Goal: Use online tool/utility: Utilize a website feature to perform a specific function

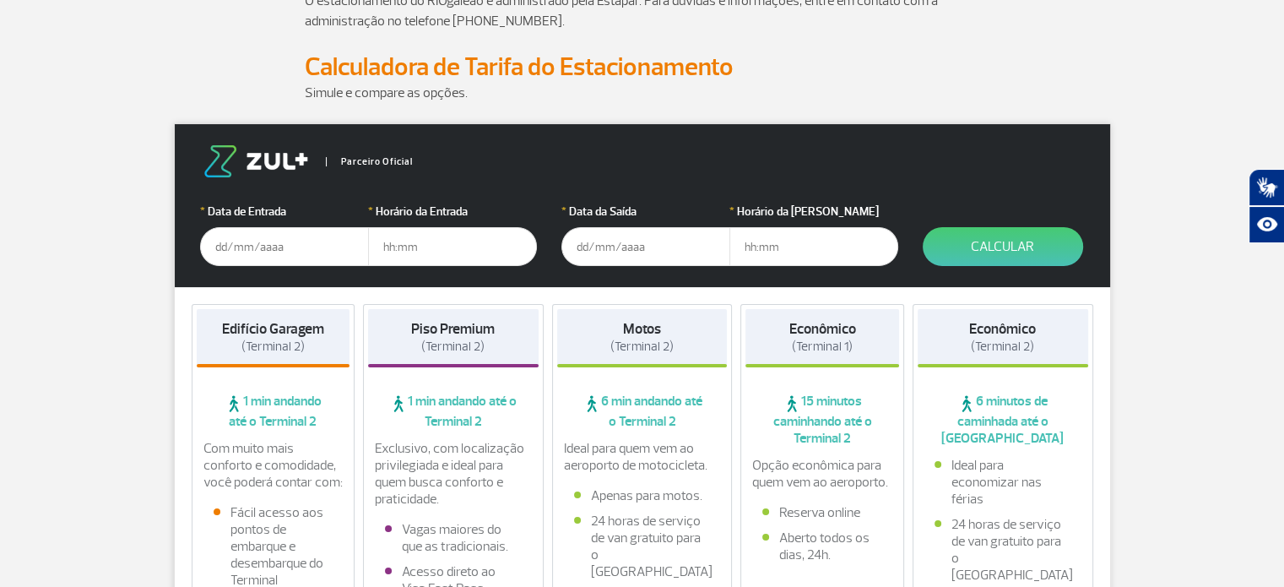
scroll to position [136, 0]
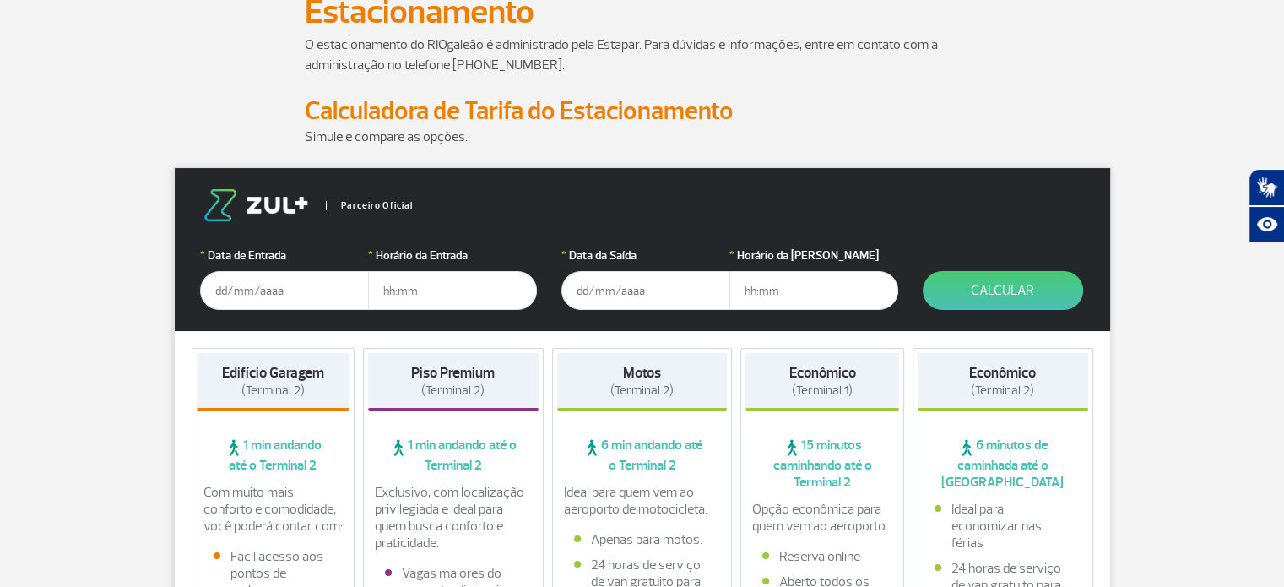
click at [214, 296] on input "text" at bounding box center [284, 290] width 169 height 39
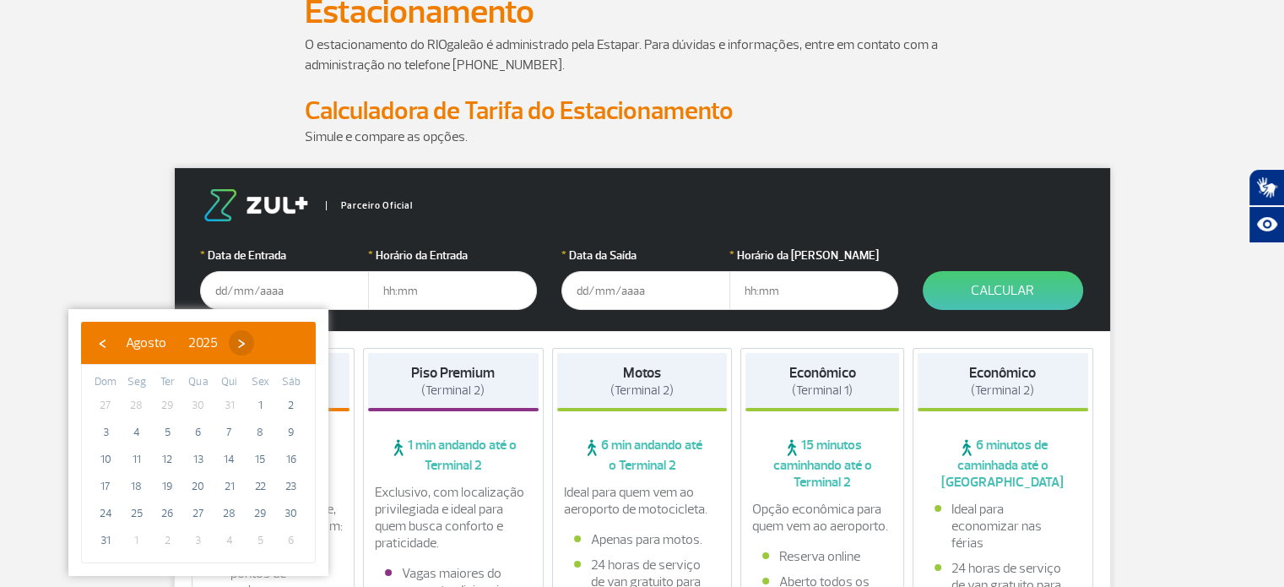
click at [254, 339] on span "›" at bounding box center [241, 342] width 25 height 25
click at [269, 339] on span "›" at bounding box center [256, 342] width 25 height 25
click at [291, 426] on span "11" at bounding box center [291, 432] width 27 height 27
type input "[DATE]"
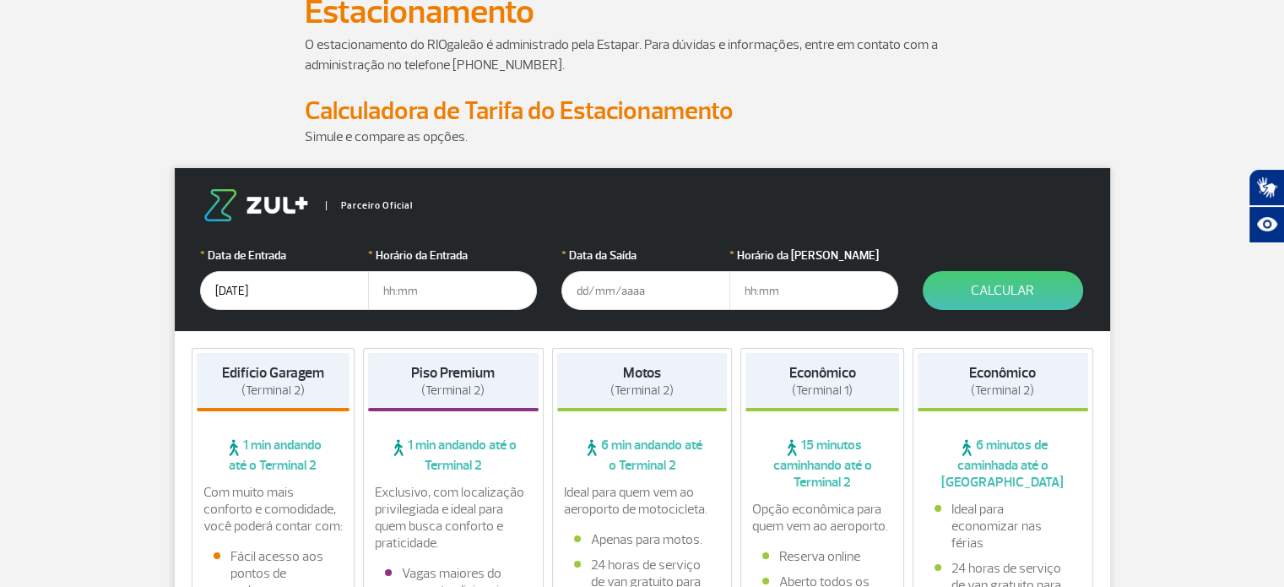
click at [435, 290] on input "text" at bounding box center [452, 290] width 169 height 39
type input "07:00"
click at [578, 290] on input "text" at bounding box center [646, 290] width 169 height 39
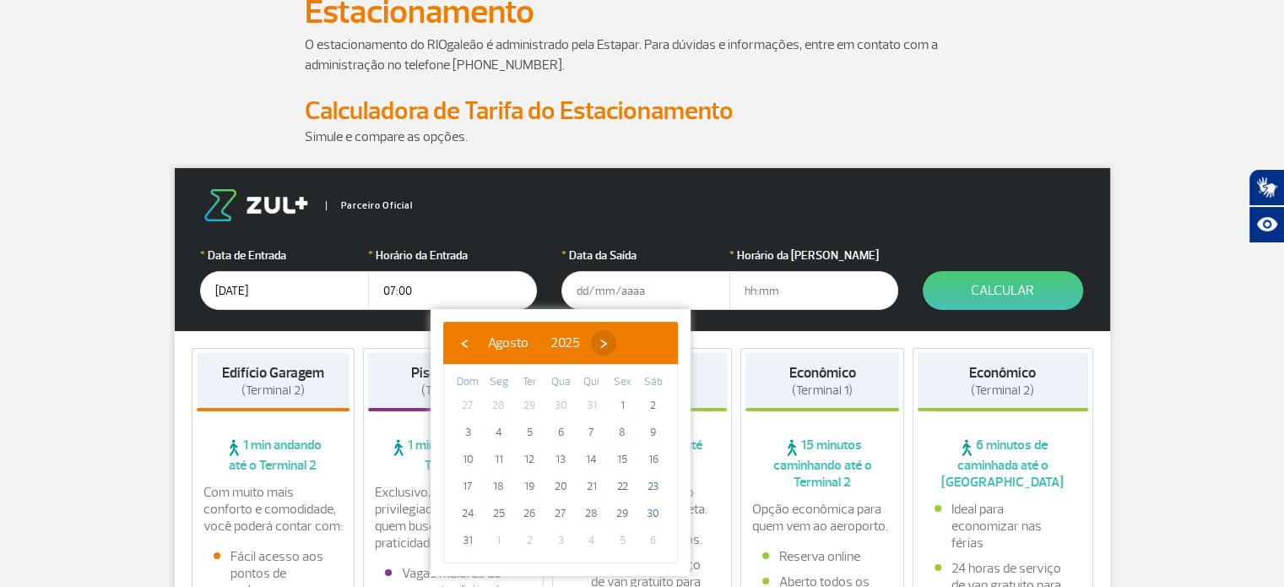
click at [616, 343] on span "›" at bounding box center [603, 342] width 25 height 25
click at [632, 343] on span "›" at bounding box center [618, 342] width 25 height 25
click at [653, 461] on span "18" at bounding box center [653, 459] width 27 height 27
type input "[DATE]"
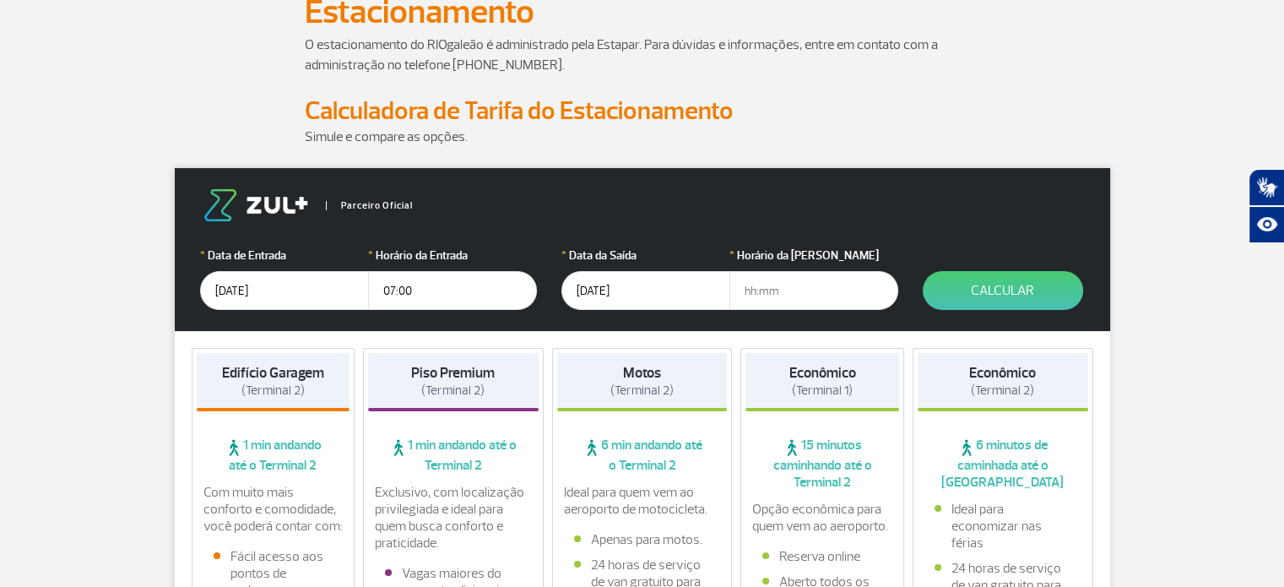
click at [746, 295] on input "text" at bounding box center [814, 290] width 169 height 39
type input "21:00"
click at [1021, 281] on button "Calcular" at bounding box center [1003, 290] width 160 height 39
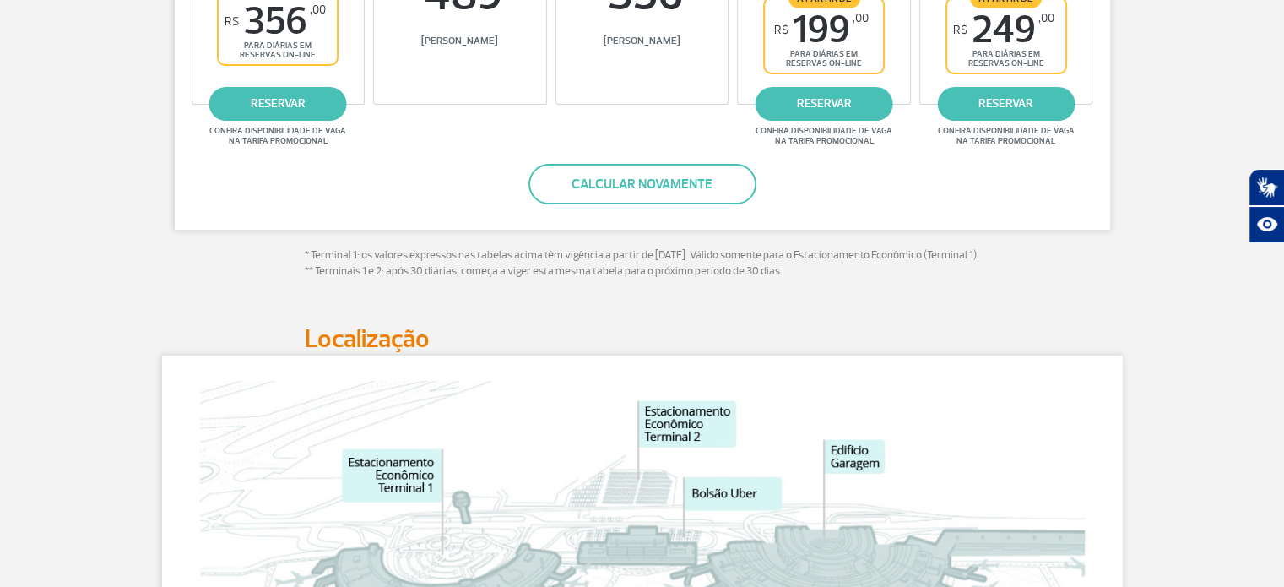
scroll to position [85, 0]
